Goal: Task Accomplishment & Management: Complete application form

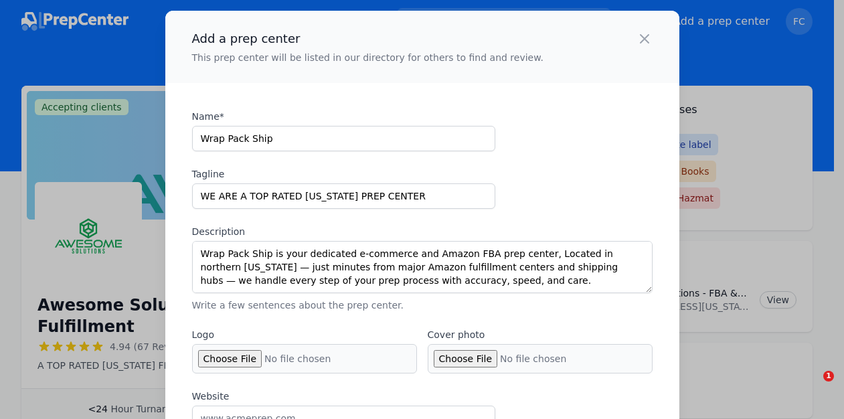
select select "US"
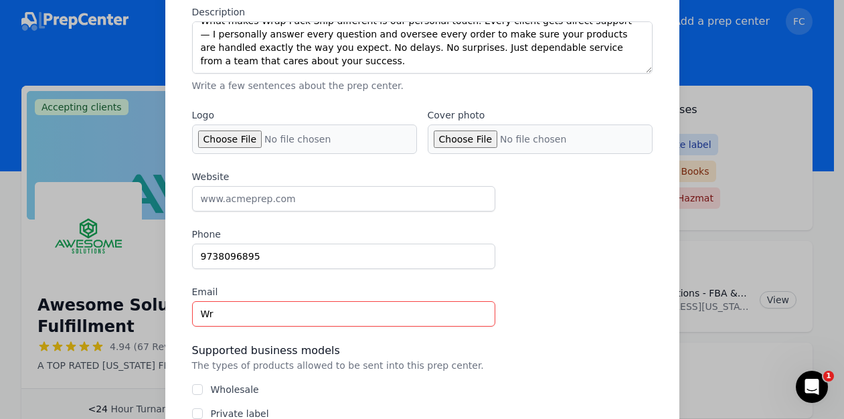
type input "W"
type input "Contact@wrappackship.com"
click at [552, 277] on div "Website Phone 9738096895 Email Contact@wrappackship.com" at bounding box center [422, 248] width 461 height 157
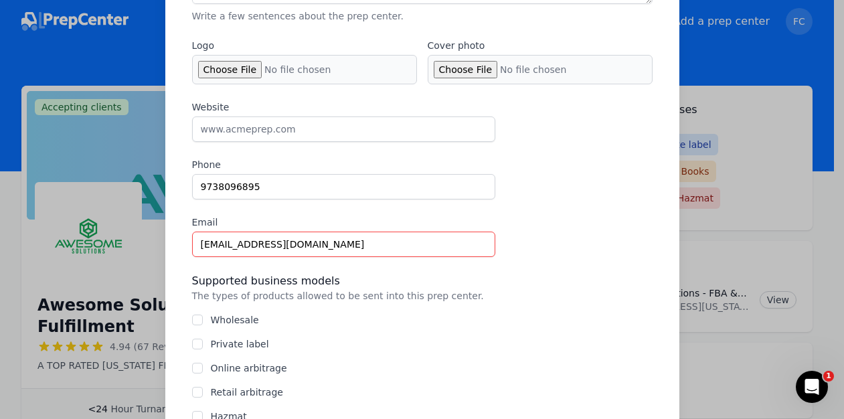
scroll to position [318, 0]
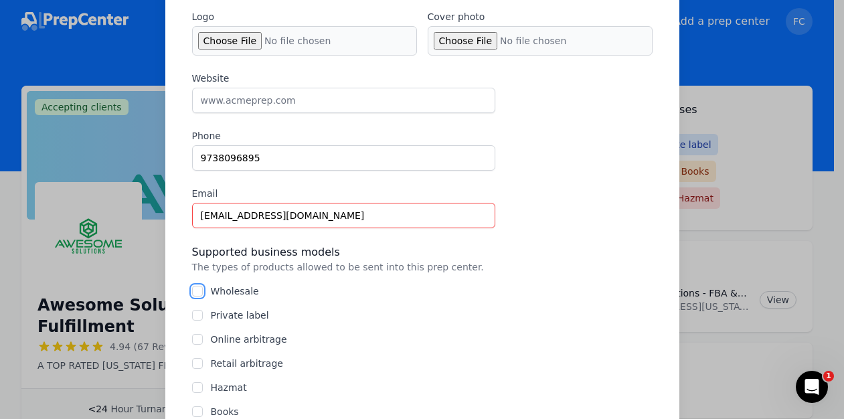
click at [192, 289] on input "Wholesale" at bounding box center [197, 291] width 11 height 11
checkbox input "true"
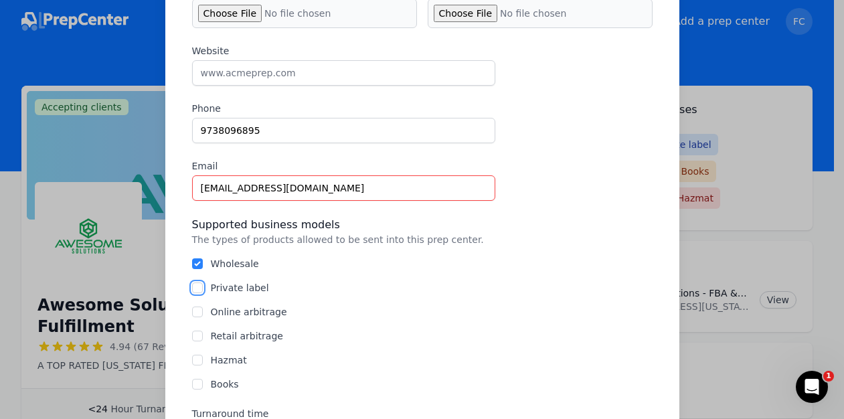
click at [192, 285] on input "Private label" at bounding box center [197, 287] width 11 height 11
checkbox input "true"
click at [193, 316] on input "Online arbitrage" at bounding box center [197, 312] width 11 height 11
checkbox input "true"
click at [194, 343] on div "Wholesale Private label Online arbitrage Retail arbitrage Hazmat Books" at bounding box center [422, 324] width 461 height 134
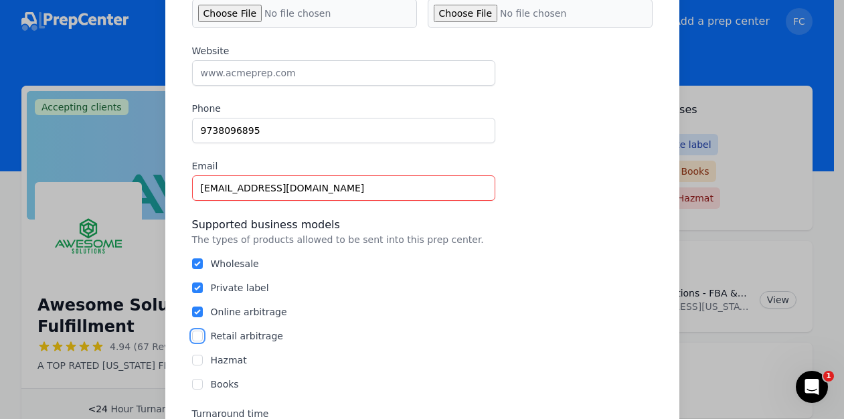
click at [192, 335] on input "Retail arbitrage" at bounding box center [197, 336] width 11 height 11
checkbox input "true"
click at [192, 357] on input "Hazmat" at bounding box center [197, 360] width 11 height 11
checkbox input "true"
click at [193, 382] on input "Books" at bounding box center [197, 384] width 11 height 11
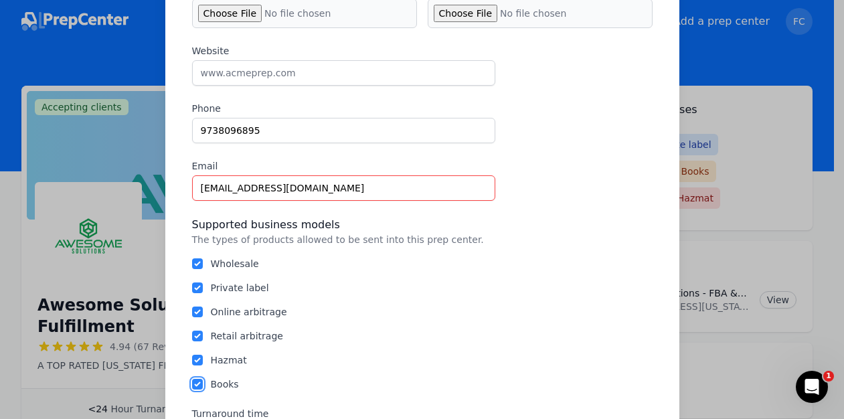
checkbox input "true"
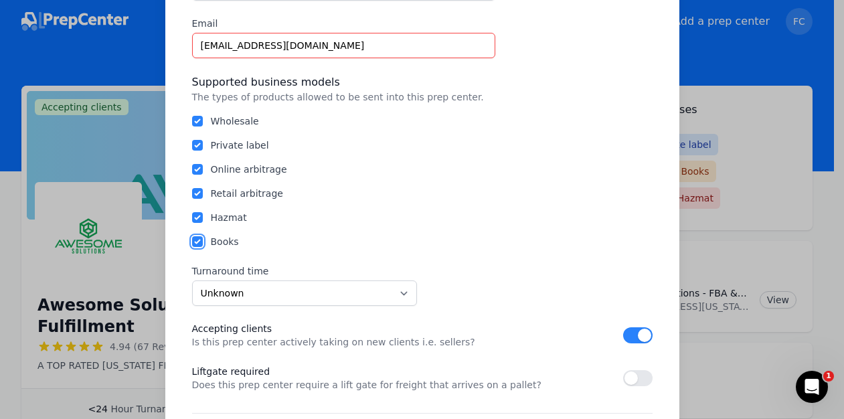
scroll to position [489, 0]
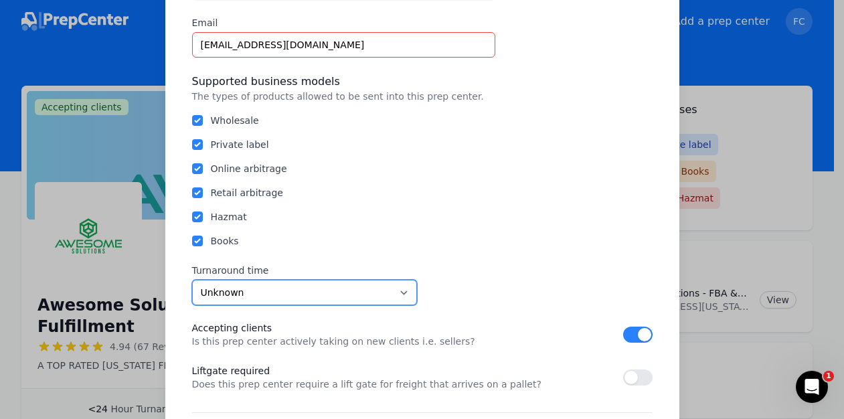
click at [387, 295] on select "Unknown Within 24 hours 24 to 48 hours 48 to 72 hours Over 72 hours" at bounding box center [304, 292] width 225 height 25
select select "24to48"
click at [192, 280] on select "Unknown Within 24 hours 24 to 48 hours 48 to 72 hours Over 72 hours" at bounding box center [304, 292] width 225 height 25
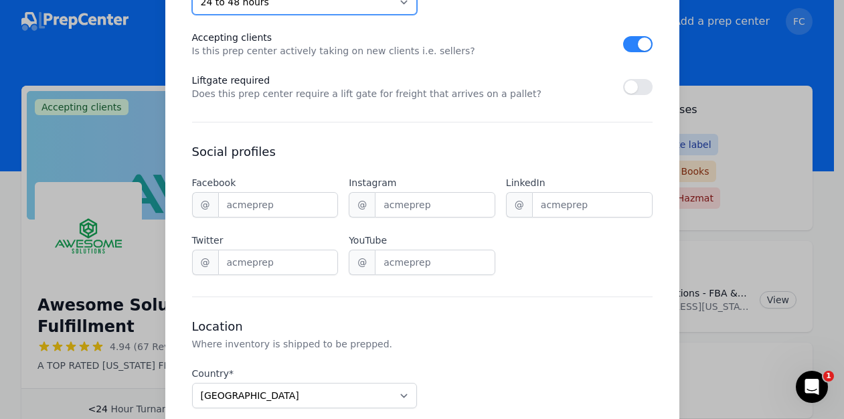
scroll to position [785, 0]
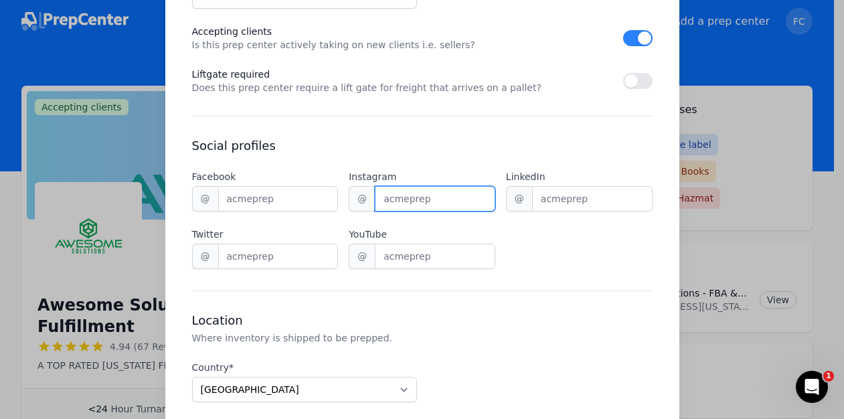
click at [403, 201] on input "Instagram" at bounding box center [435, 198] width 120 height 25
type input "wrappackship"
click at [564, 267] on div "Facebook @ Instagram @ wrappackship LinkedIn @ Twitter @ YouTube @" at bounding box center [422, 219] width 461 height 99
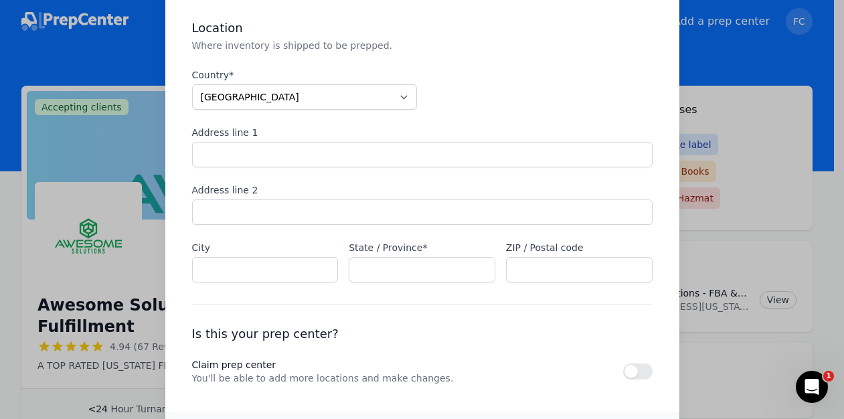
scroll to position [1086, 0]
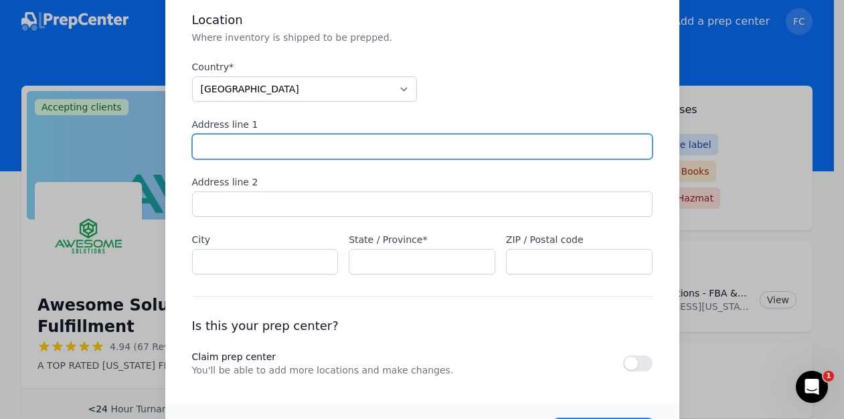
click at [241, 151] on input "Address line 1" at bounding box center [422, 146] width 461 height 25
type input "1015 Paulison ave Sutie 5"
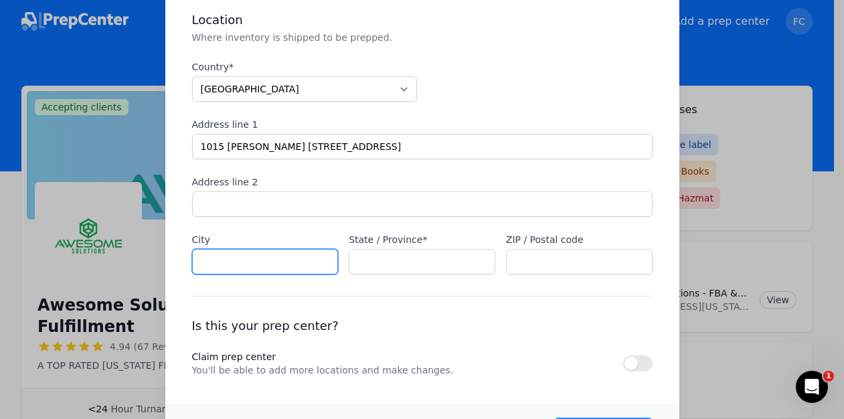
type input "Clifton"
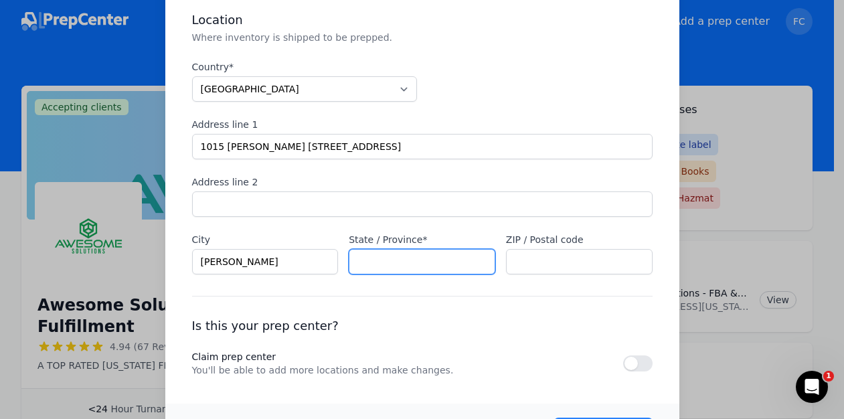
type input "NJ"
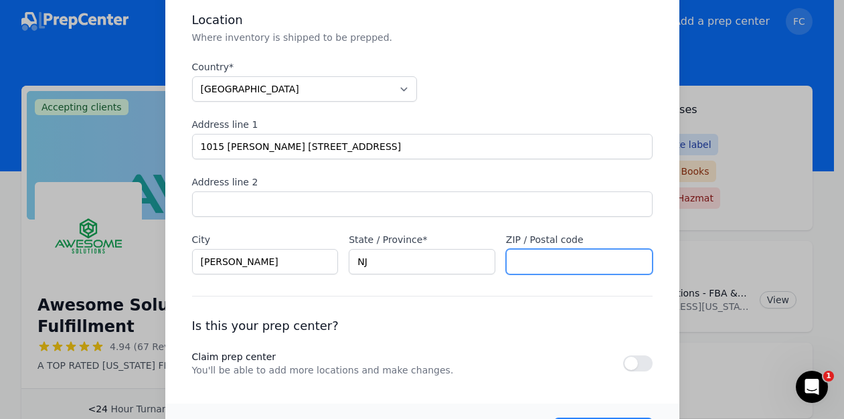
type input "07011"
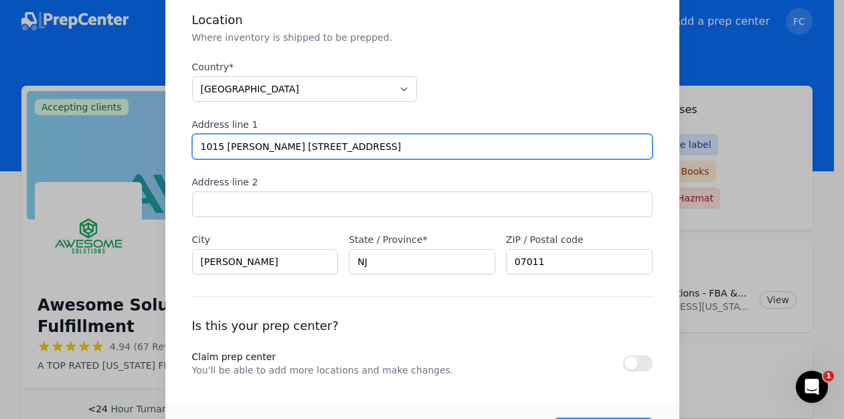
click at [296, 146] on input "1015 Paulison ave Sutie 5" at bounding box center [422, 146] width 461 height 25
type input "1015 Paulison ave Suite 5"
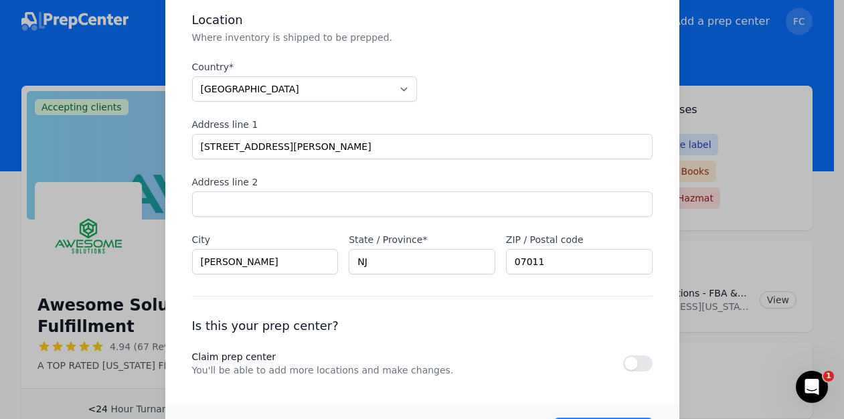
click at [438, 102] on div "Country* Afghanistan Albania Algeria American Samoa Andorra Angola Anguilla Ant…" at bounding box center [422, 167] width 461 height 214
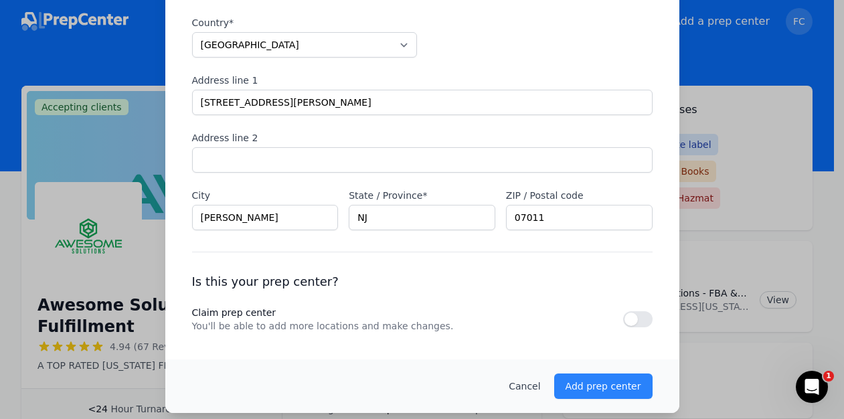
scroll to position [1135, 0]
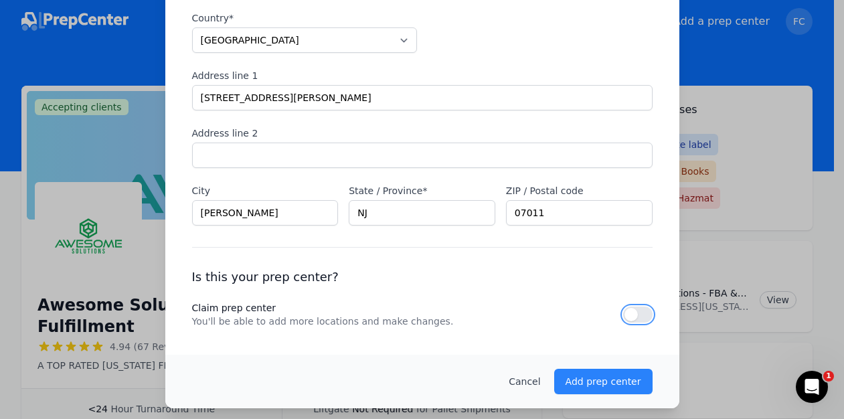
click at [629, 315] on button "button" at bounding box center [637, 315] width 29 height 16
click at [592, 384] on p "Add prep center" at bounding box center [604, 381] width 76 height 13
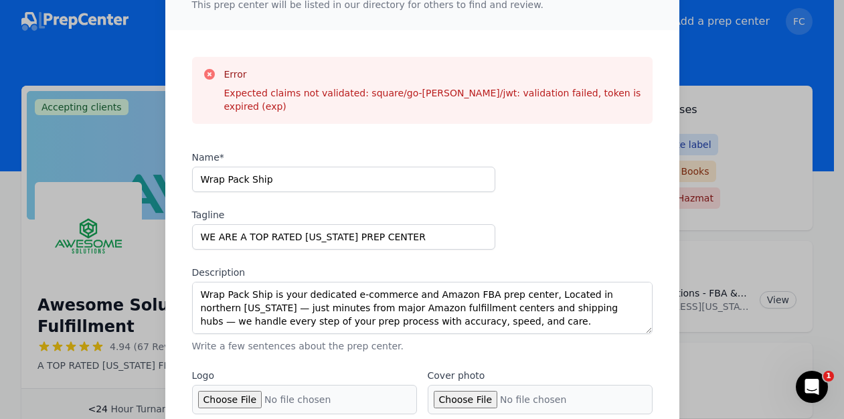
scroll to position [46, 0]
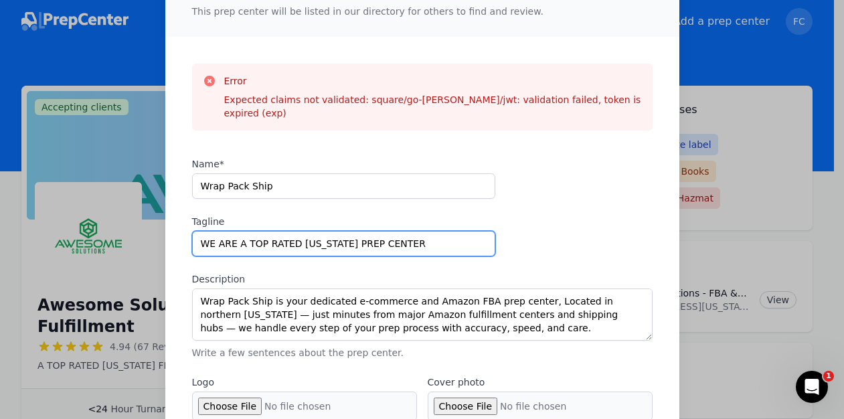
click at [424, 231] on input "WE ARE A TOP RATED NEW JERSEY PREP CENTER" at bounding box center [343, 243] width 303 height 25
type input "PREP DONE RIGHT..."
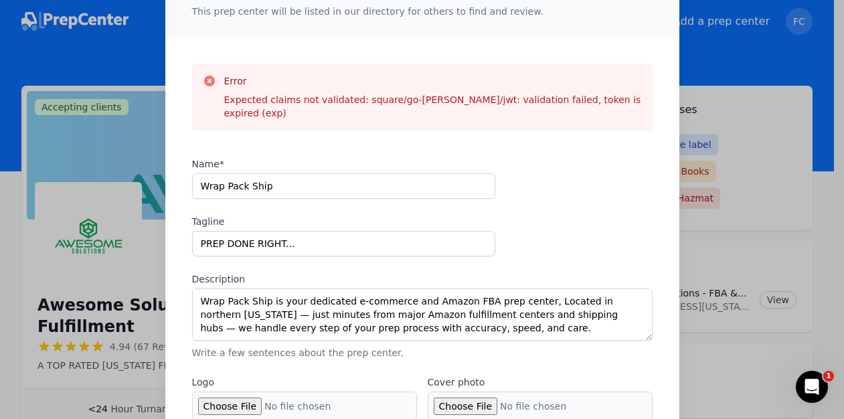
click at [556, 198] on div "Name* Wrap Pack Ship Tagline PREP DONE RIGHT... Description Wrap Pack Ship is y…" at bounding box center [422, 258] width 461 height 202
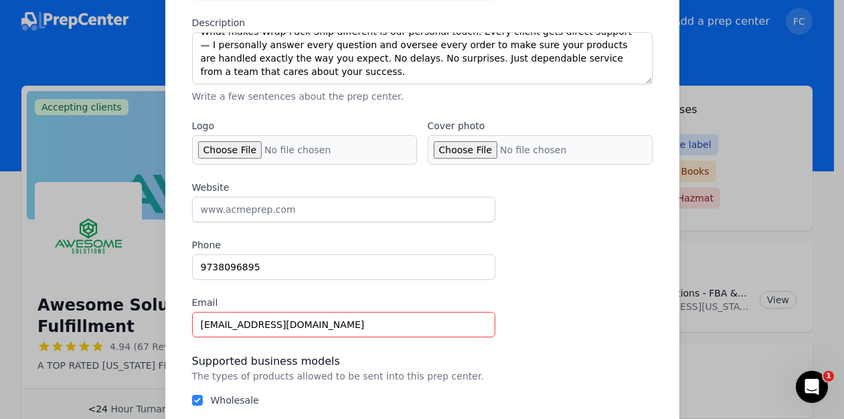
scroll to position [306, 0]
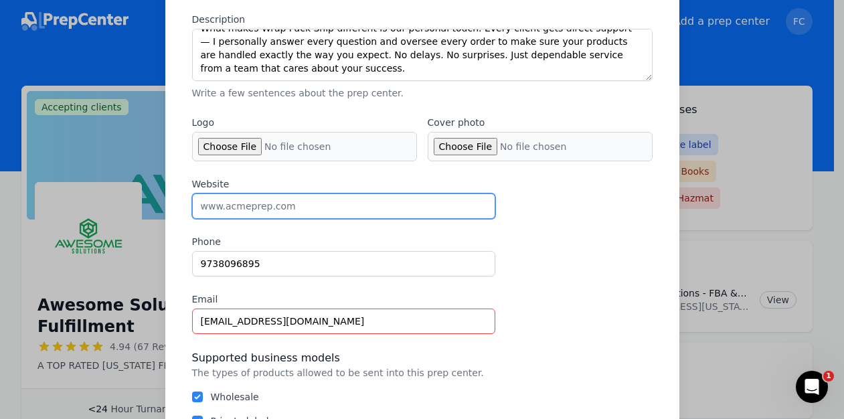
click at [302, 193] on input "Website" at bounding box center [343, 205] width 303 height 25
click at [225, 193] on input "www.wrappackship.com" at bounding box center [343, 205] width 303 height 25
click at [245, 193] on input "www.Wrappackship.com" at bounding box center [343, 205] width 303 height 25
click at [266, 193] on input "www.WrapPackship.com" at bounding box center [343, 205] width 303 height 25
click at [316, 193] on input "www.WrapPackShip.com" at bounding box center [343, 205] width 303 height 25
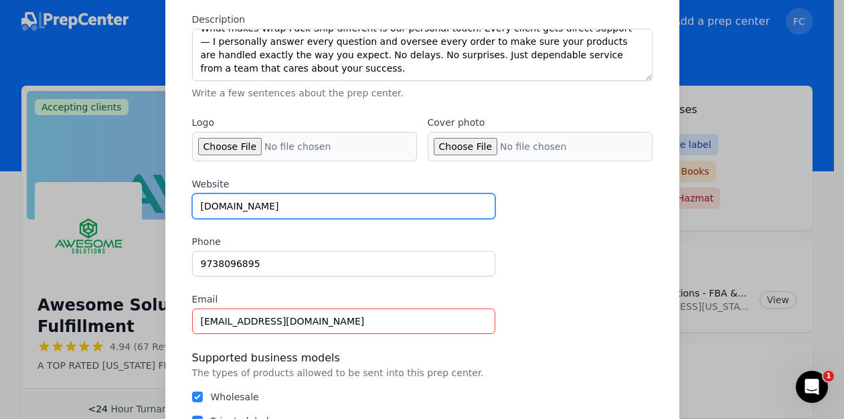
type input "www.WrapPackShip.com"
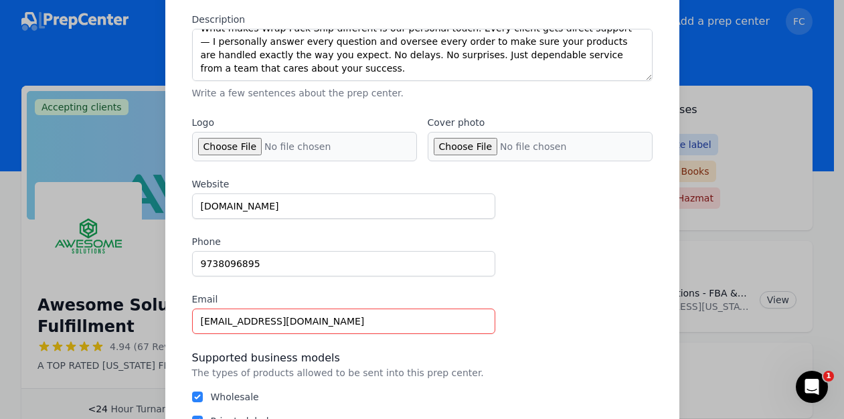
click at [538, 210] on div "Website www.WrapPackShip.com Phone 9738096895 Email Contact@wrappackship.com" at bounding box center [422, 255] width 461 height 157
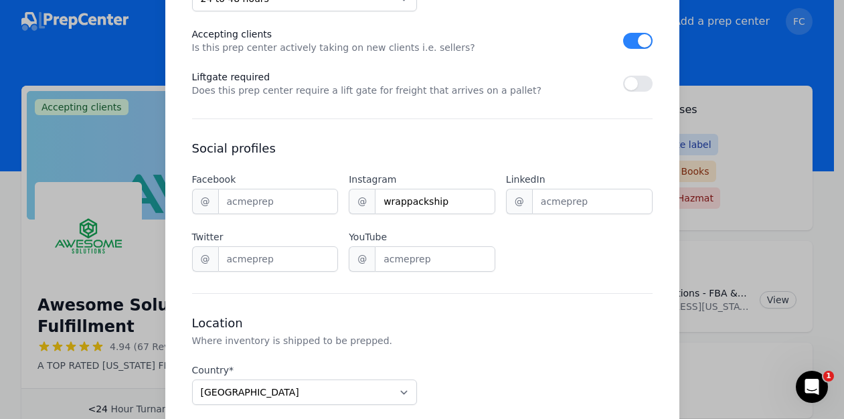
scroll to position [920, 0]
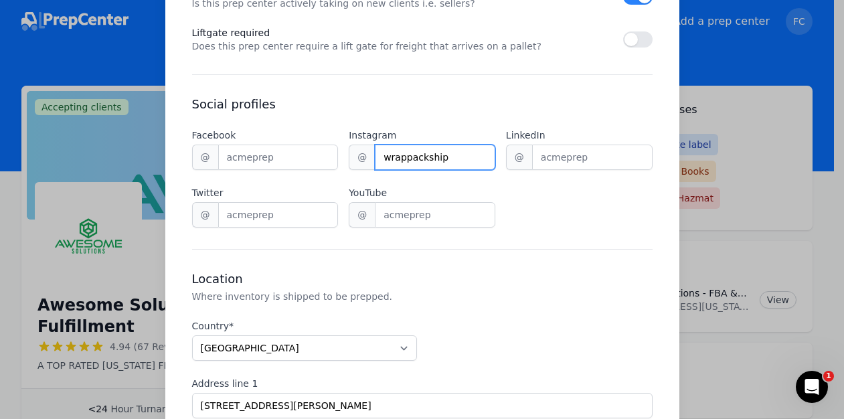
click at [385, 145] on input "wrappackship" at bounding box center [435, 157] width 120 height 25
click at [405, 145] on input "Wrappackship" at bounding box center [435, 157] width 120 height 25
click at [426, 145] on input "WrapPackship" at bounding box center [435, 157] width 120 height 25
type input "WrapPackShip"
click at [497, 174] on div "Facebook @ Instagram @ WrapPackShip LinkedIn @ Twitter @ YouTube @" at bounding box center [422, 178] width 461 height 99
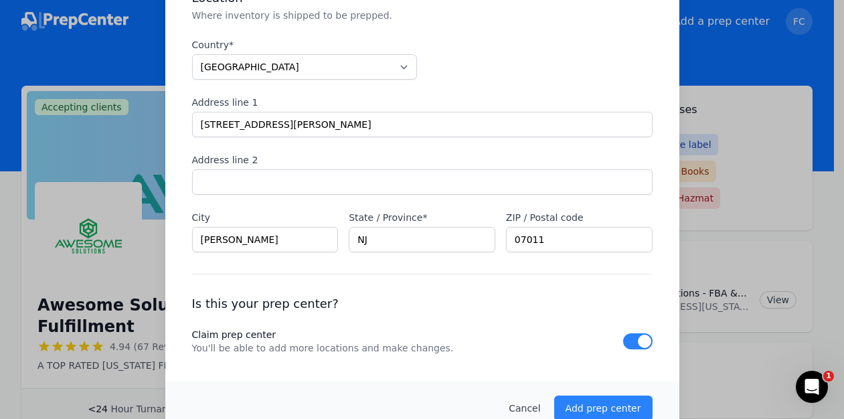
scroll to position [1215, 0]
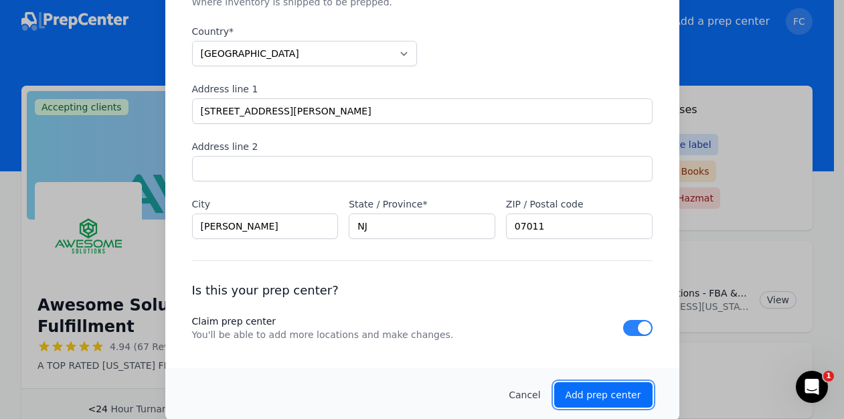
click at [587, 388] on p "Add prep center" at bounding box center [604, 394] width 76 height 13
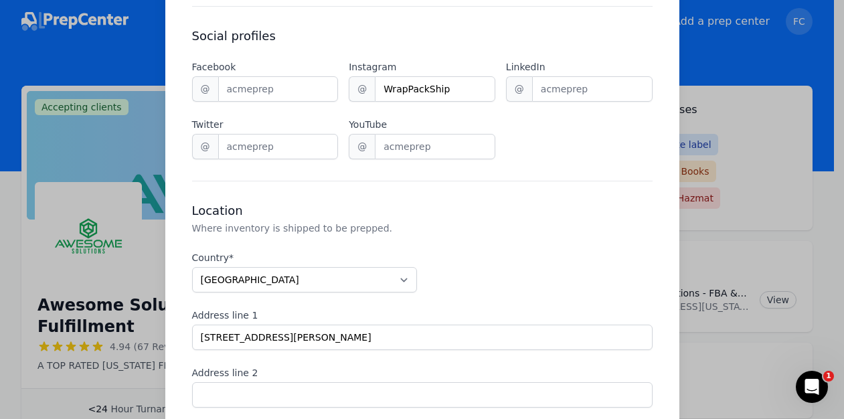
scroll to position [993, 0]
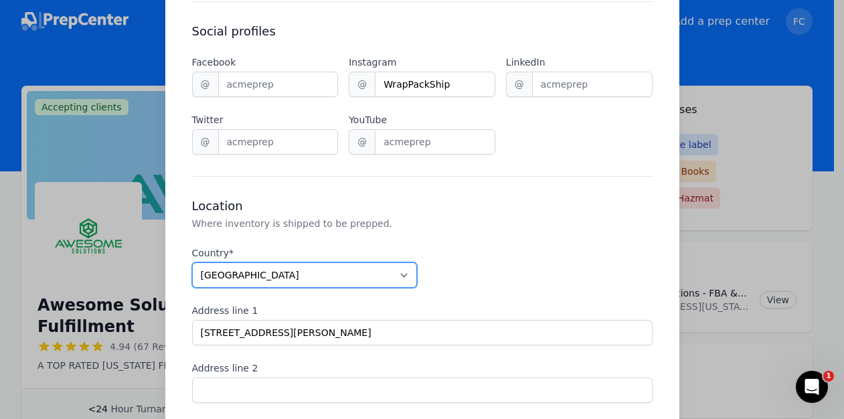
click at [384, 262] on select "Afghanistan Albania Algeria American Samoa Andorra Angola Anguilla Antarctica A…" at bounding box center [304, 274] width 225 height 25
click at [192, 262] on select "Afghanistan Albania Algeria American Samoa Andorra Angola Anguilla Antarctica A…" at bounding box center [304, 274] width 225 height 25
click at [373, 262] on select "Afghanistan Albania Algeria American Samoa Andorra Angola Anguilla Antarctica A…" at bounding box center [304, 274] width 225 height 25
click at [192, 262] on select "Afghanistan Albania Algeria American Samoa Andorra Angola Anguilla Antarctica A…" at bounding box center [304, 274] width 225 height 25
click at [410, 262] on select "Afghanistan Albania Algeria American Samoa Andorra Angola Anguilla Antarctica A…" at bounding box center [304, 274] width 225 height 25
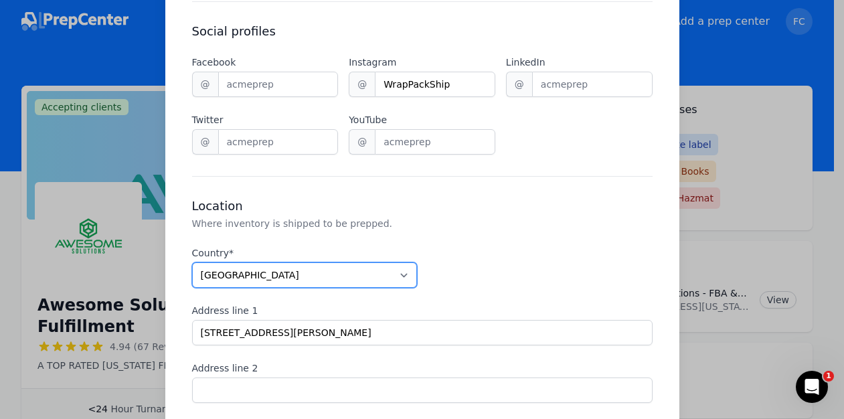
select select "US"
click at [192, 262] on select "Afghanistan Albania Algeria American Samoa Andorra Angola Anguilla Antarctica A…" at bounding box center [304, 274] width 225 height 25
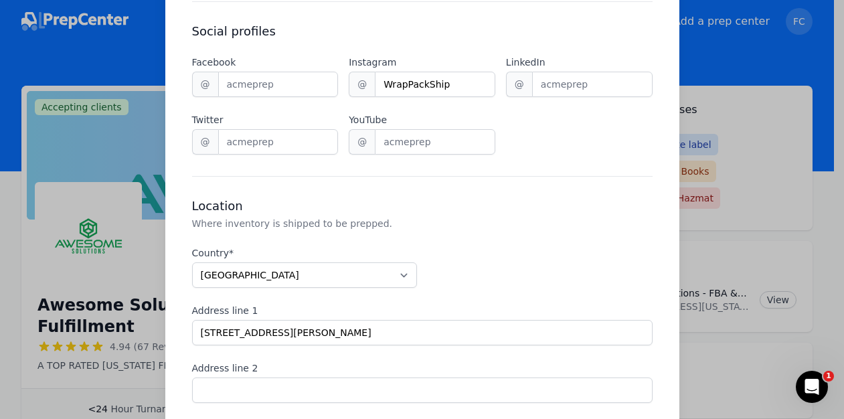
click at [499, 246] on div "Country* Afghanistan Albania Algeria American Samoa Andorra Angola Anguilla Ant…" at bounding box center [422, 353] width 461 height 214
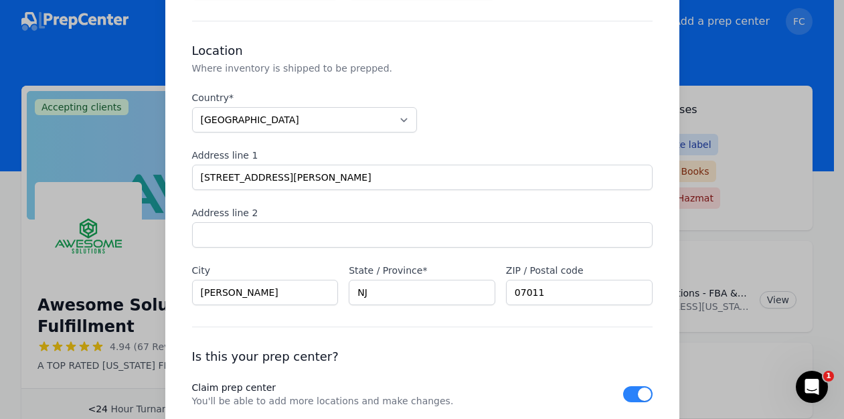
scroll to position [1215, 0]
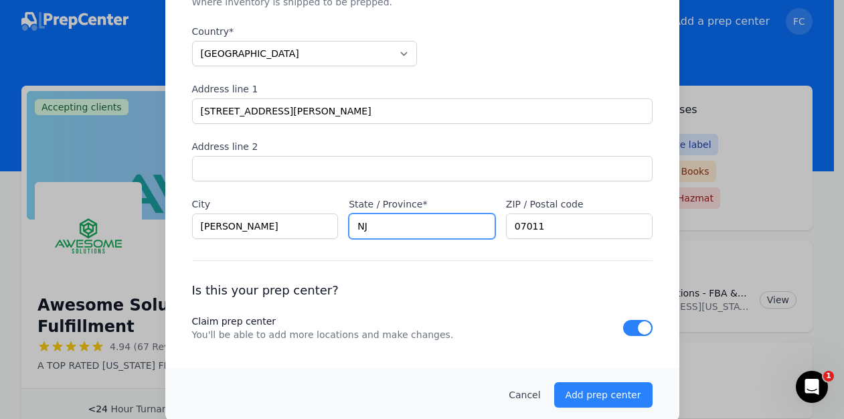
click at [453, 222] on input "NJ" at bounding box center [422, 226] width 147 height 25
type input "NJ"
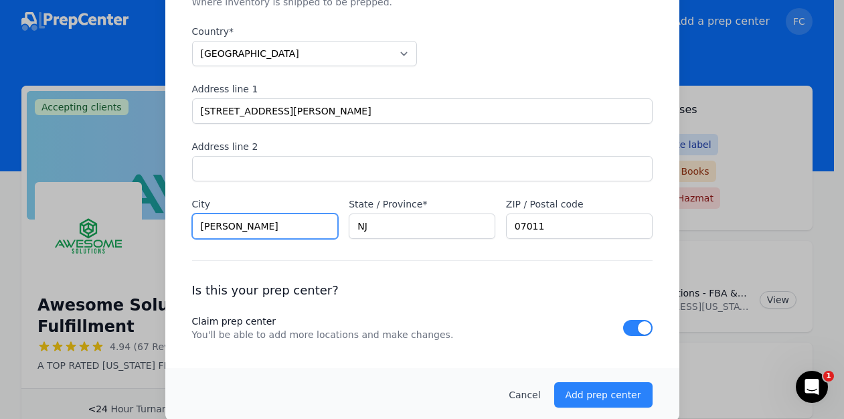
click at [295, 219] on input "Clifton" at bounding box center [265, 226] width 147 height 25
type input "Clifton"
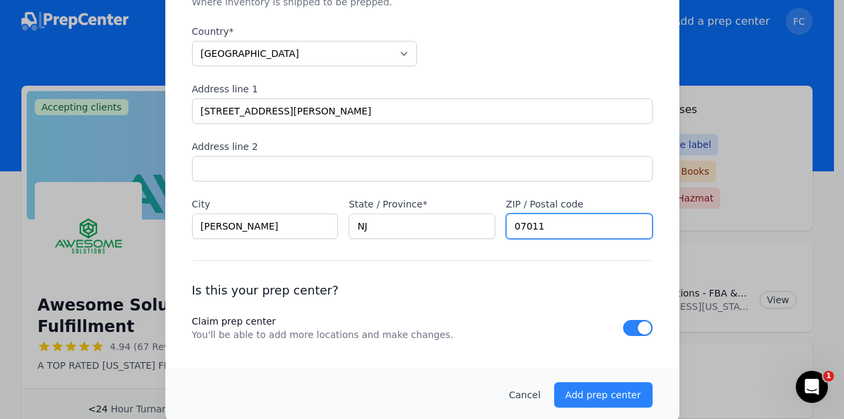
click at [577, 214] on input "07011" at bounding box center [579, 226] width 147 height 25
type input "07011"
click at [541, 46] on div "Country* Afghanistan Albania Algeria American Samoa Andorra Angola Anguilla Ant…" at bounding box center [422, 132] width 461 height 214
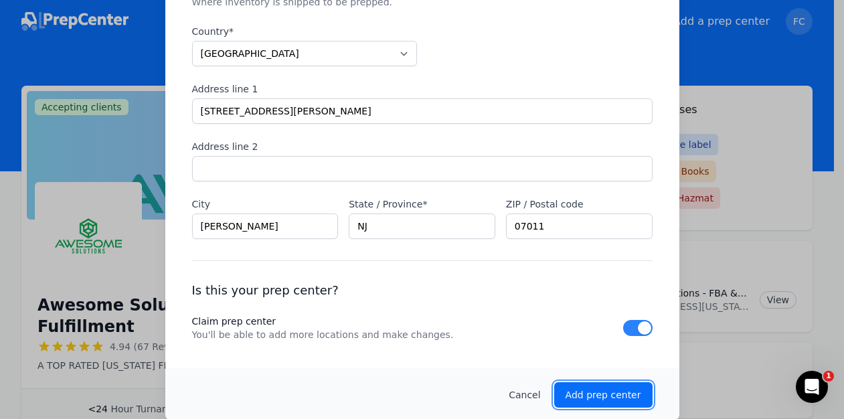
click at [585, 390] on button "Add prep center" at bounding box center [603, 394] width 98 height 25
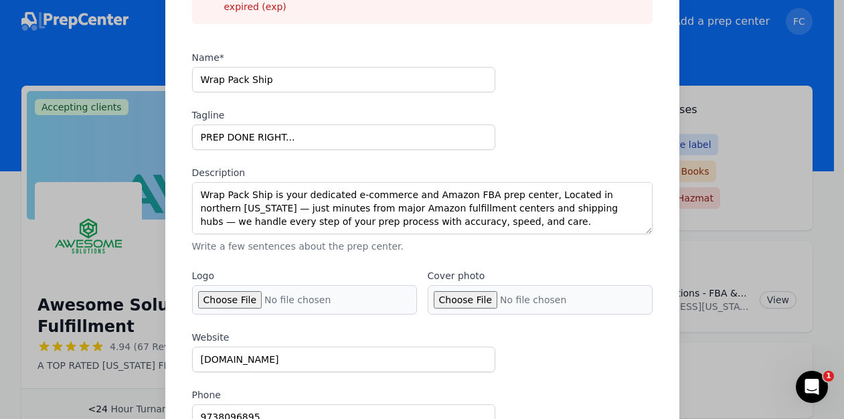
scroll to position [170, 0]
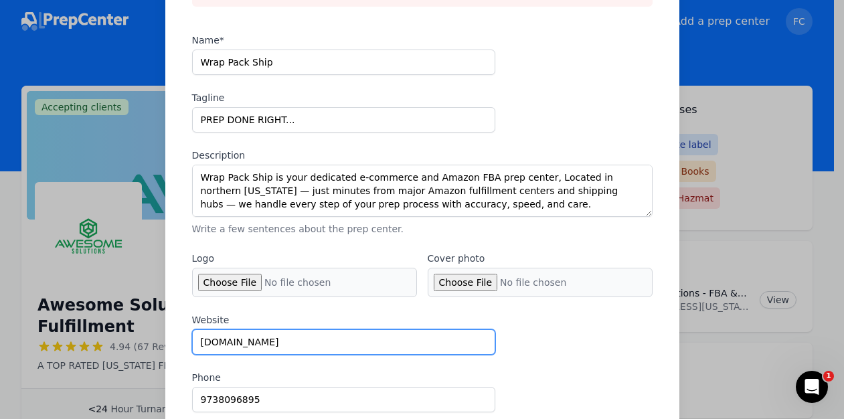
click at [226, 330] on input "www.WrapPackShip.com" at bounding box center [343, 341] width 303 height 25
click at [244, 333] on input "www.wrapPackShip.com" at bounding box center [343, 341] width 303 height 25
click at [224, 329] on input "www.wrapPackShip.com" at bounding box center [343, 341] width 303 height 25
type input "www.WrapPackShip.com"
click at [316, 331] on input "www.WrapPackShip.com" at bounding box center [343, 341] width 303 height 25
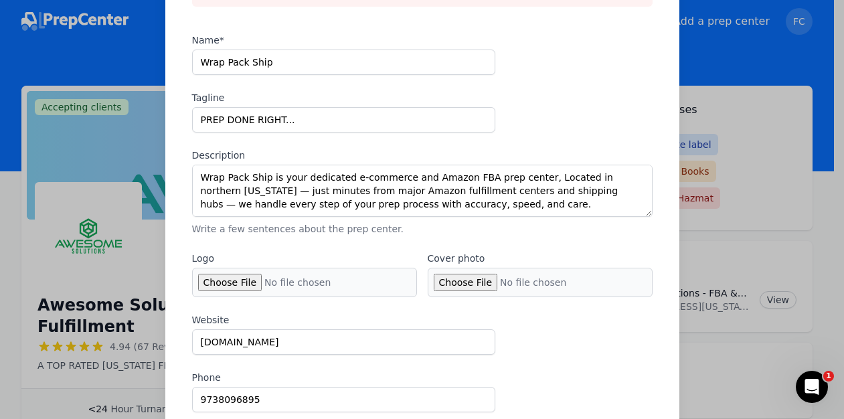
click at [547, 331] on div "Website www.WrapPackShip.com Phone 9738096895 Email Contact@wrappackship.com" at bounding box center [422, 391] width 461 height 157
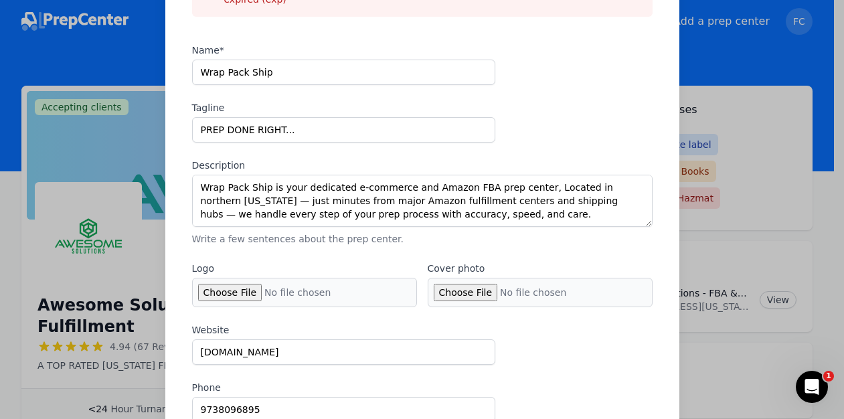
scroll to position [157, 0]
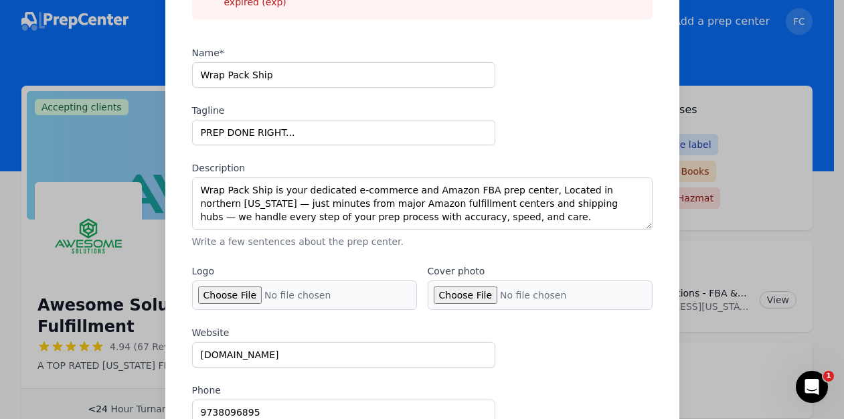
click at [226, 281] on input "Logo" at bounding box center [304, 294] width 225 height 29
click at [453, 280] on input "Cover photo" at bounding box center [540, 294] width 225 height 29
click at [224, 282] on input "Logo" at bounding box center [304, 294] width 225 height 29
type input "C:\fakepath\Wrap Pack Ship Logo .pdf"
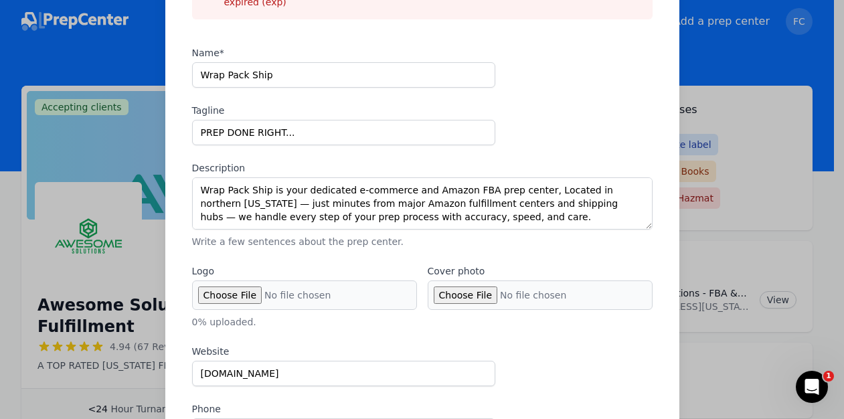
click at [459, 282] on input "Cover photo" at bounding box center [540, 294] width 225 height 29
click at [460, 280] on input "Cover photo" at bounding box center [540, 294] width 225 height 29
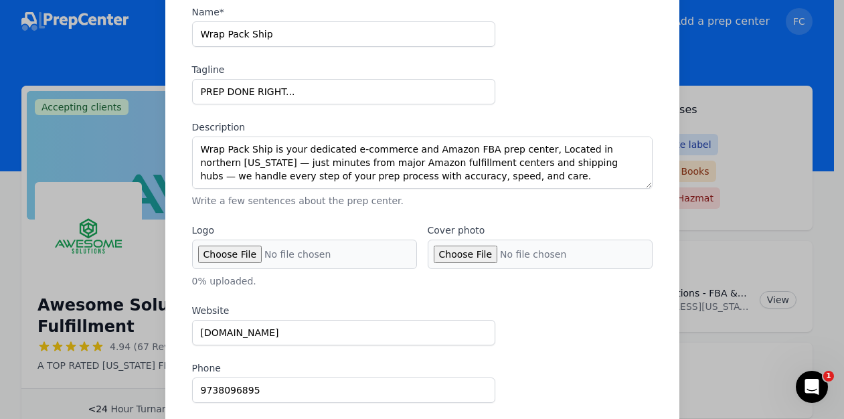
scroll to position [201, 0]
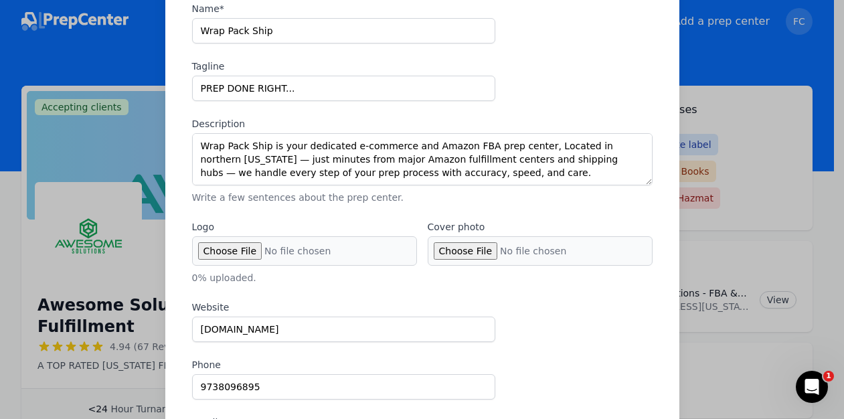
click at [282, 271] on p "0 % uploaded." at bounding box center [422, 277] width 461 height 13
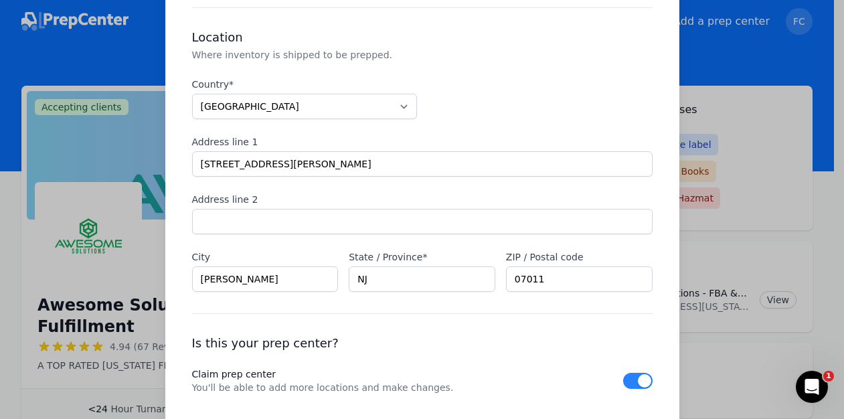
scroll to position [1234, 0]
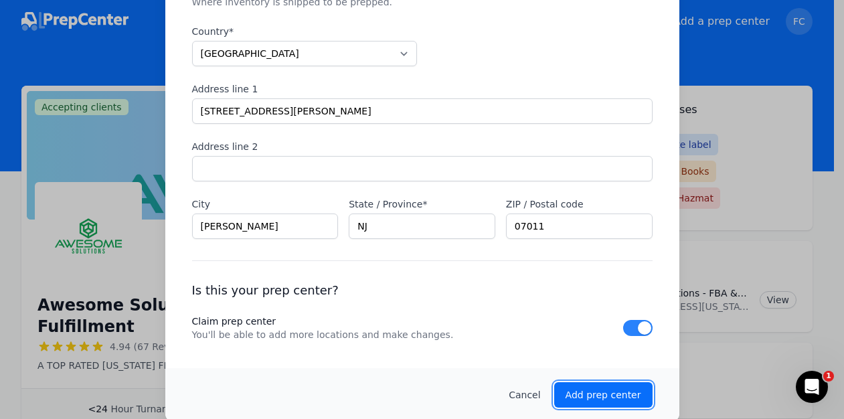
click at [592, 388] on p "Add prep center" at bounding box center [604, 394] width 76 height 13
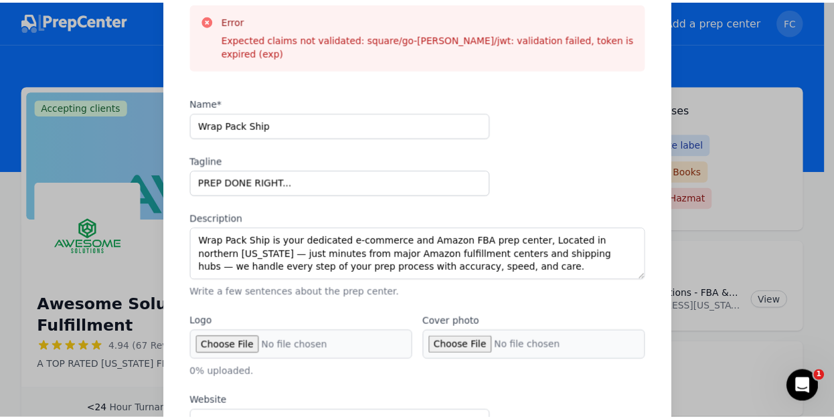
scroll to position [0, 0]
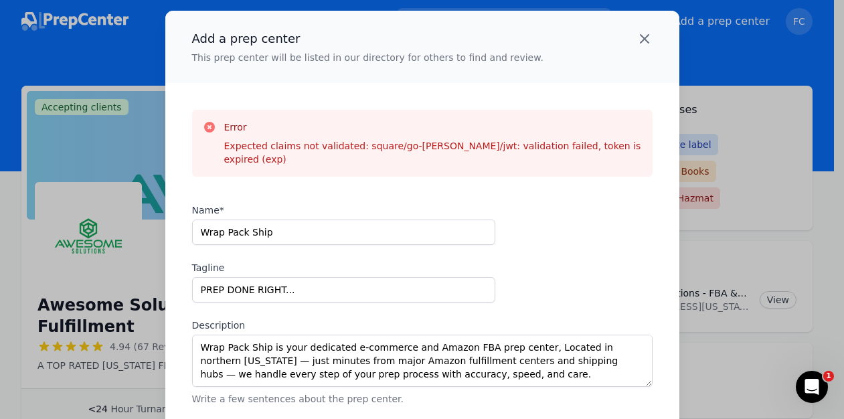
click at [641, 37] on icon "button" at bounding box center [645, 39] width 8 height 8
checkbox input "false"
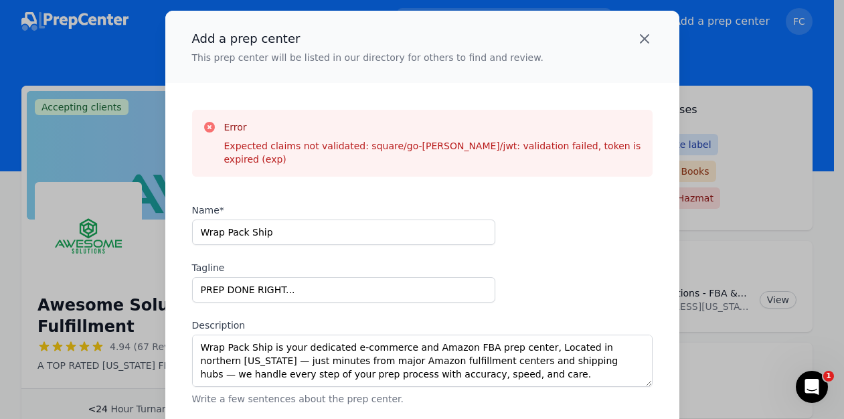
checkbox input "false"
select select "unknown"
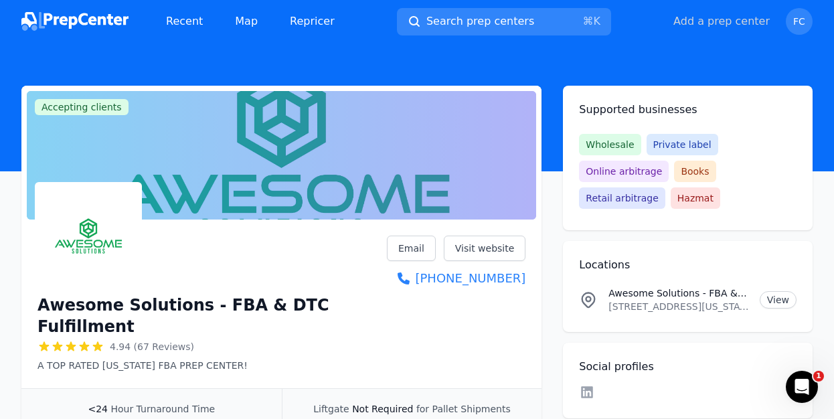
click at [720, 25] on button "Add a prep center" at bounding box center [721, 21] width 96 height 16
select select "US"
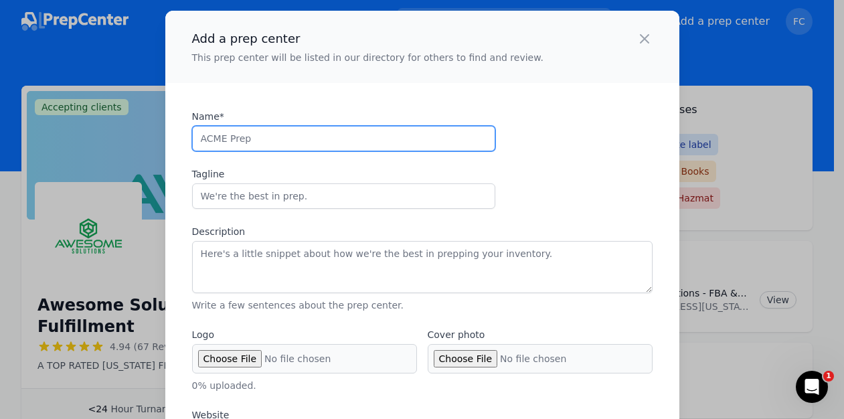
click at [254, 139] on input "Name*" at bounding box center [343, 138] width 303 height 25
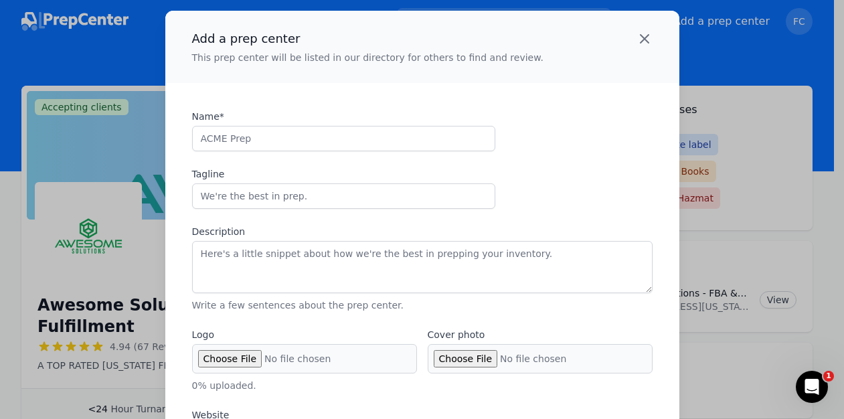
click at [642, 40] on icon "button" at bounding box center [645, 39] width 16 height 16
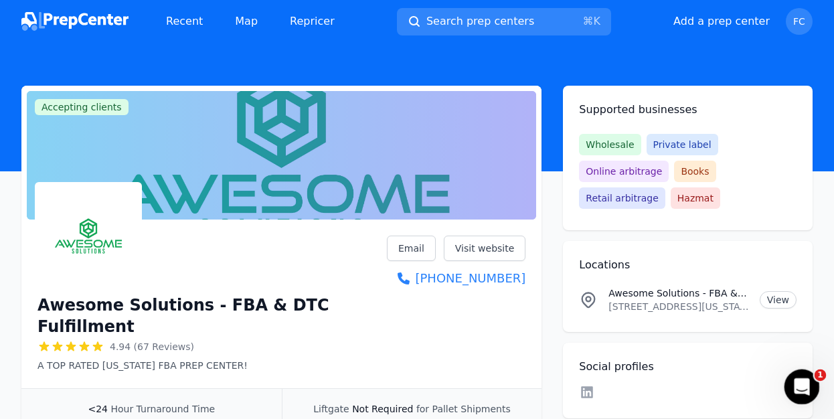
click at [801, 382] on icon "Open Intercom Messenger" at bounding box center [799, 385] width 9 height 11
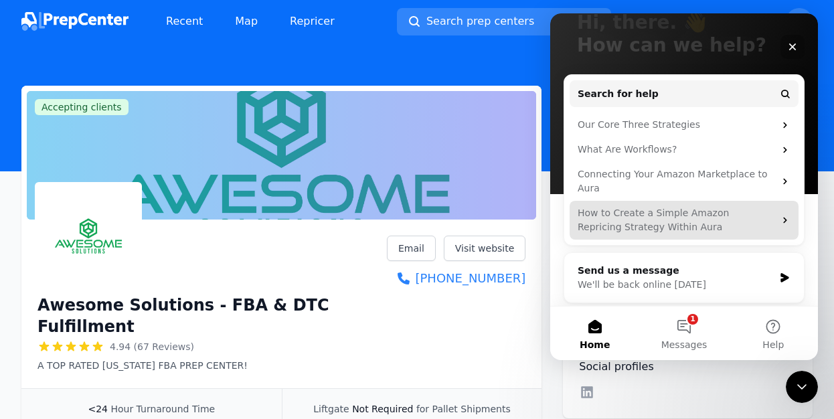
scroll to position [101, 0]
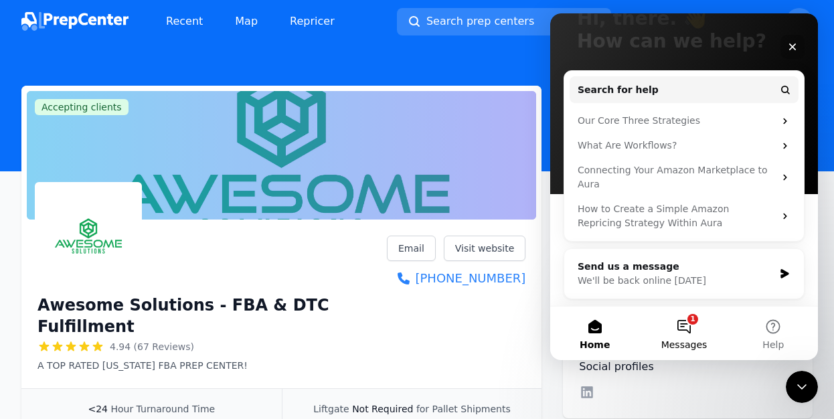
click at [680, 327] on button "1 Messages" at bounding box center [683, 334] width 89 height 54
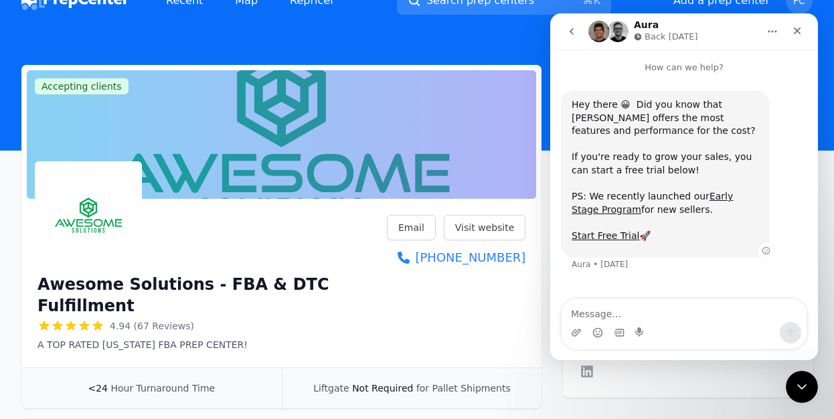
scroll to position [28, 0]
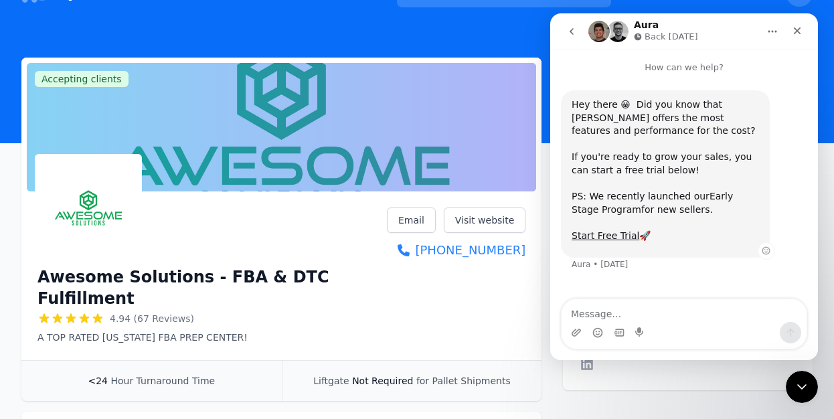
click at [720, 197] on link "Early Stage Program" at bounding box center [652, 203] width 161 height 24
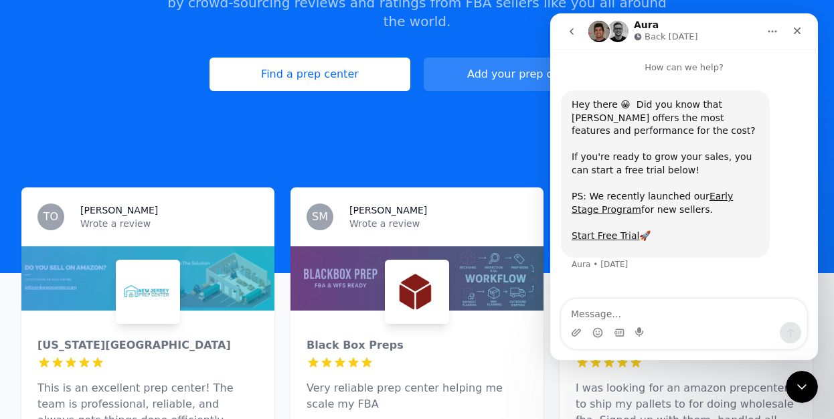
scroll to position [249, 0]
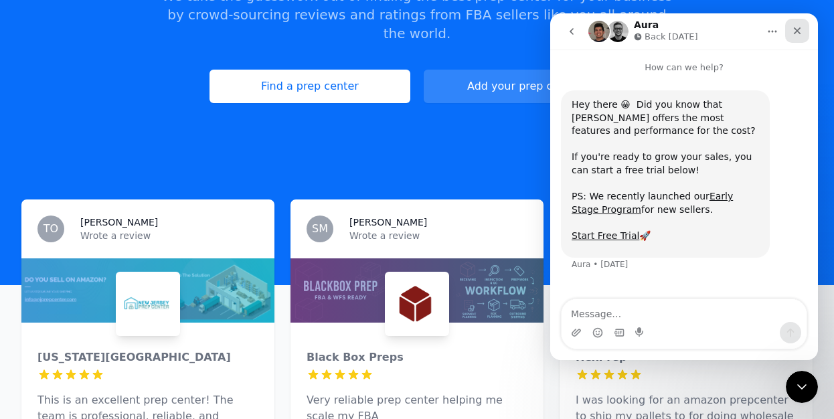
click at [802, 33] on icon "Close" at bounding box center [797, 30] width 11 height 11
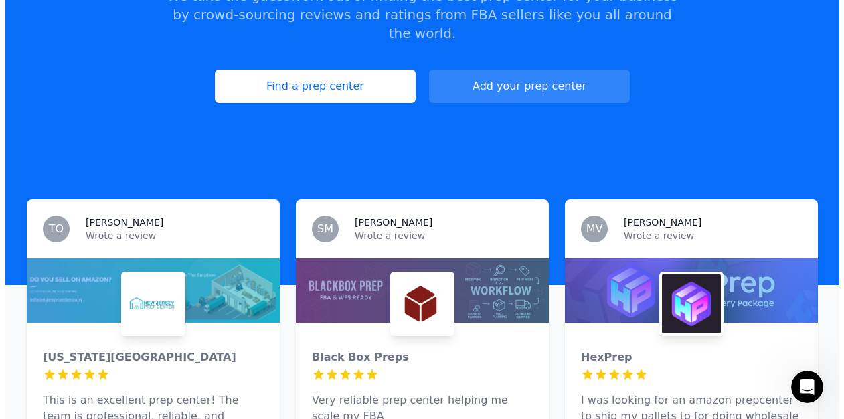
scroll to position [0, 0]
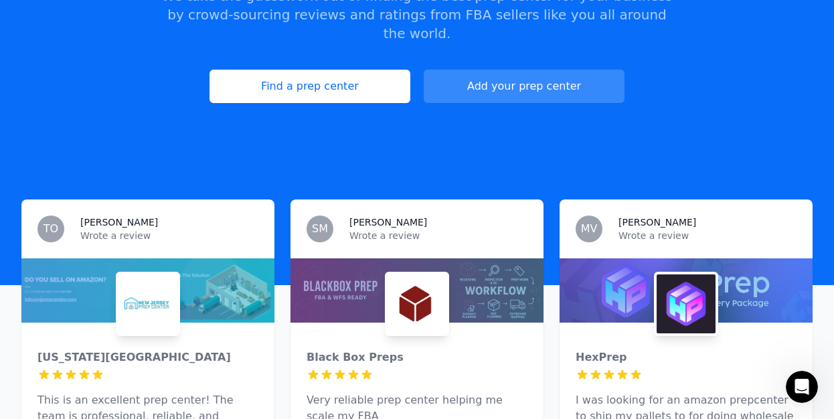
click at [519, 70] on button "Add your prep center" at bounding box center [524, 86] width 201 height 33
select select "US"
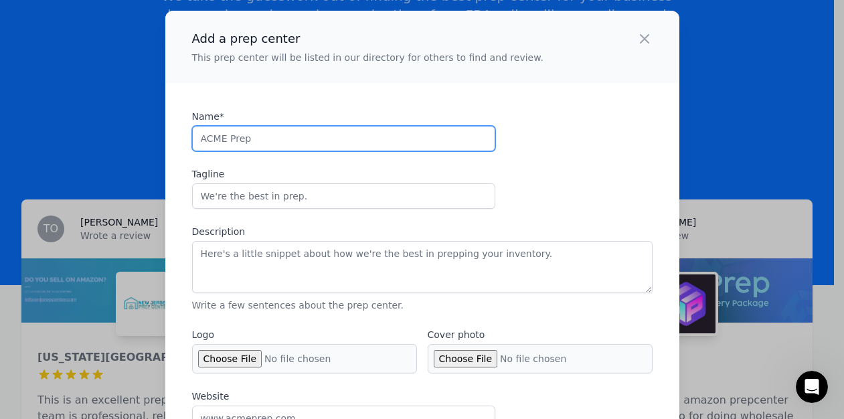
click at [236, 135] on input "Name*" at bounding box center [343, 138] width 303 height 25
